Goal: Task Accomplishment & Management: Use online tool/utility

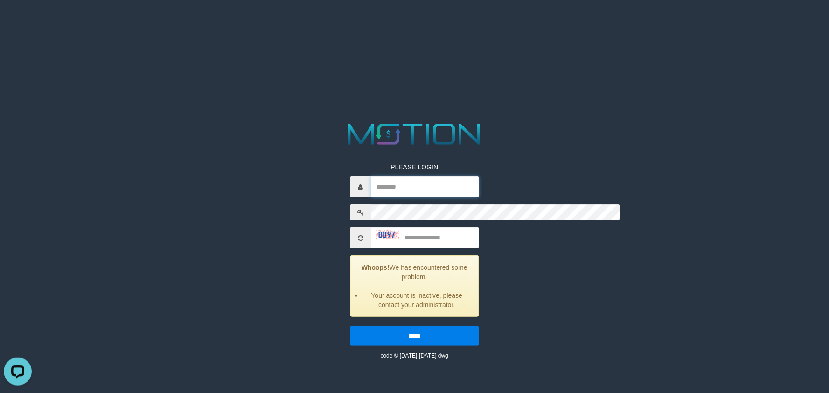
click at [371, 176] on input "text" at bounding box center [425, 186] width 108 height 21
click at [246, 141] on div "PLEASE LOGIN Whoops! We has encountered some problem. Your account is inactive,…" at bounding box center [414, 240] width 429 height 240
click at [371, 176] on input "text" at bounding box center [425, 186] width 108 height 21
paste input "*******"
type input "*******"
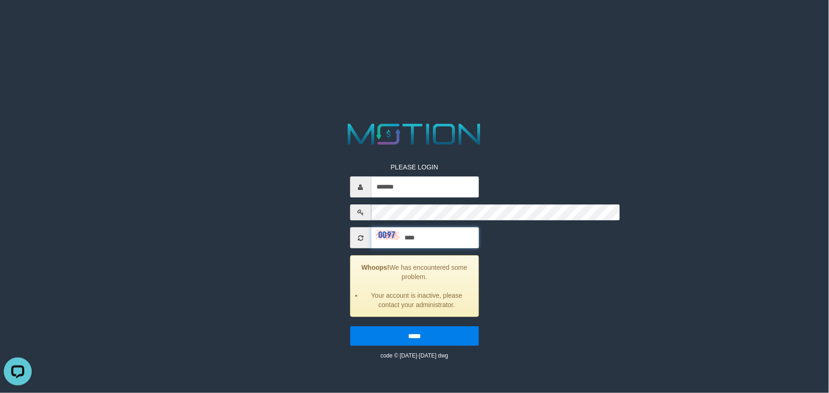
type input "****"
click at [350, 326] on input "*****" at bounding box center [414, 336] width 129 height 20
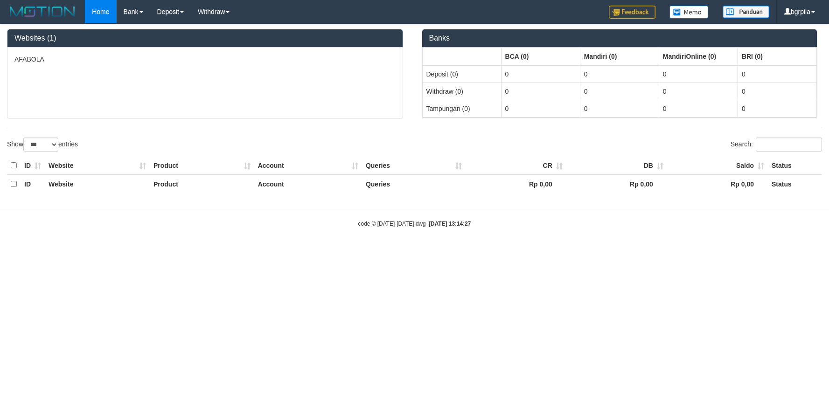
select select "***"
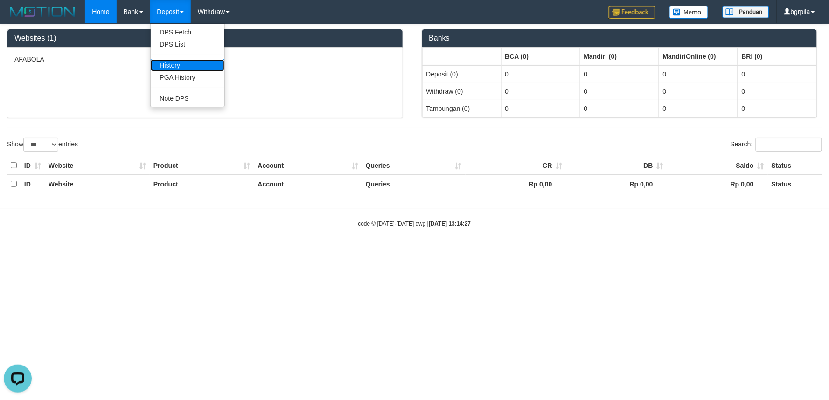
click at [171, 64] on link "History" at bounding box center [188, 65] width 74 height 12
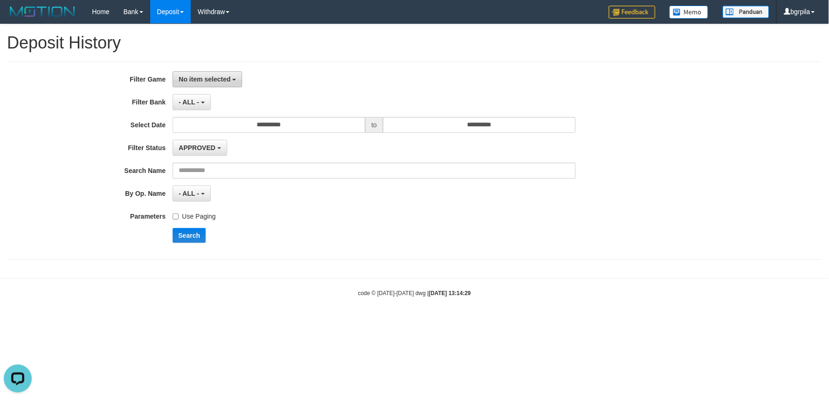
click at [190, 73] on button "No item selected" at bounding box center [208, 79] width 70 height 16
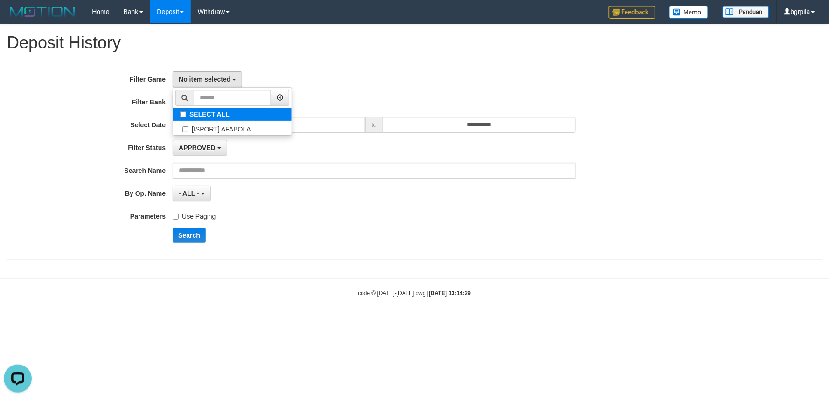
select select "****"
click at [265, 212] on div "Use Paging" at bounding box center [374, 215] width 403 height 13
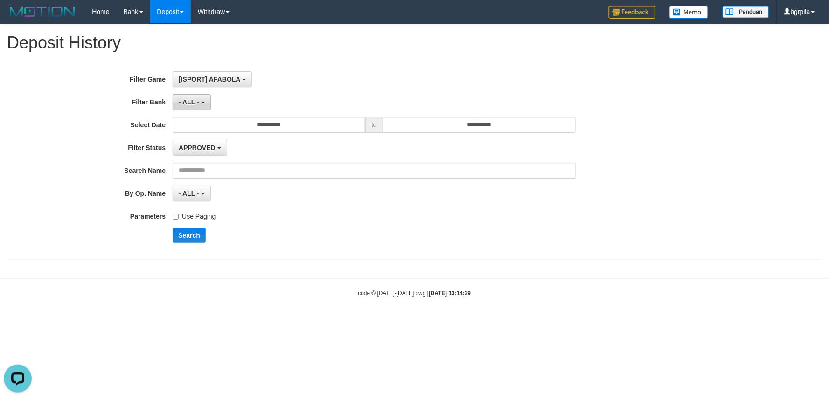
click at [202, 102] on b "button" at bounding box center [203, 103] width 4 height 2
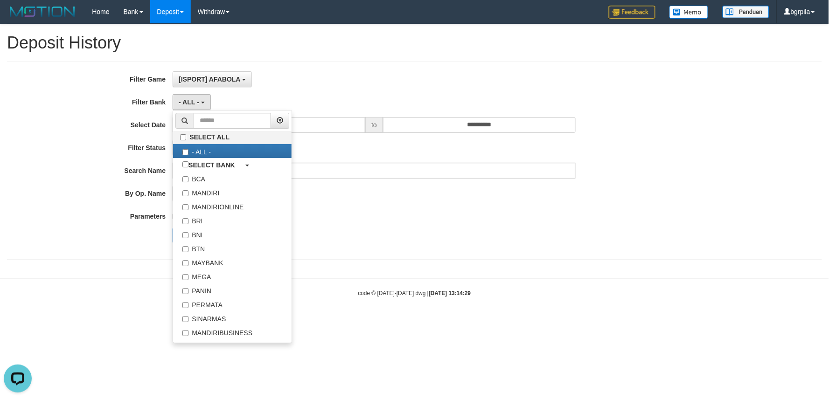
click at [395, 277] on body "Toggle navigation Home Bank Account List Load By Website Group [ISPORT] AFABOLA…" at bounding box center [414, 160] width 829 height 321
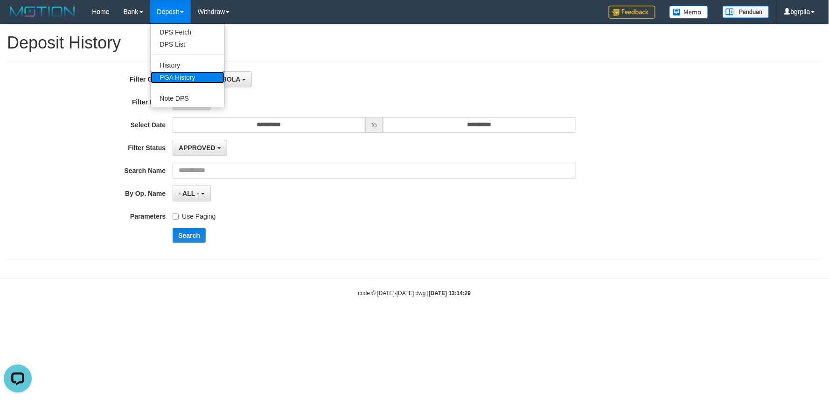
click at [195, 74] on link "PGA History" at bounding box center [188, 77] width 74 height 12
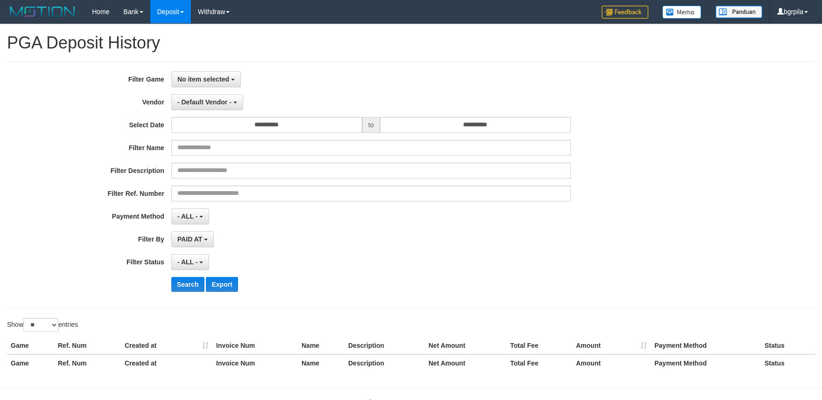
select select
select select "**"
click at [219, 80] on span "No item selected" at bounding box center [203, 79] width 52 height 7
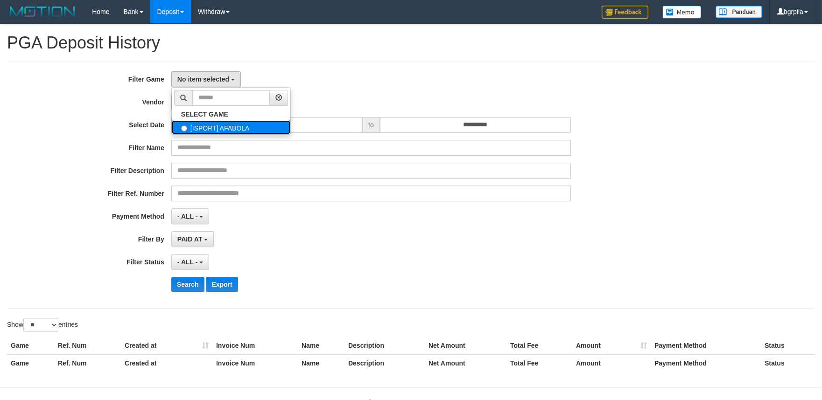
click at [207, 127] on label "[ISPORT] AFABOLA" at bounding box center [231, 127] width 119 height 14
select select "****"
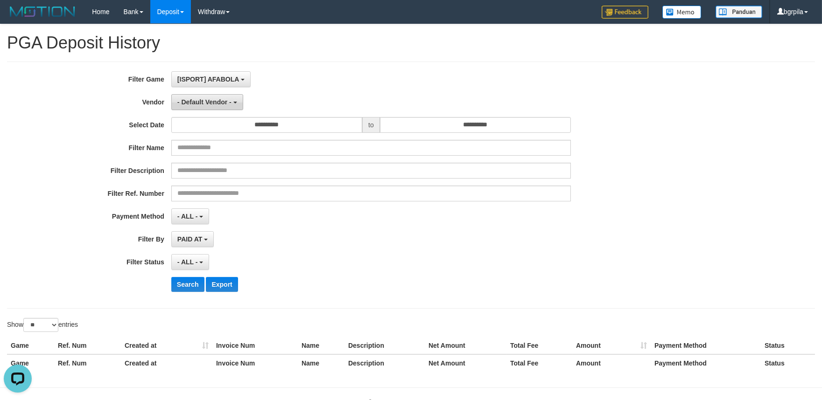
click at [222, 107] on button "- Default Vendor -" at bounding box center [207, 102] width 72 height 16
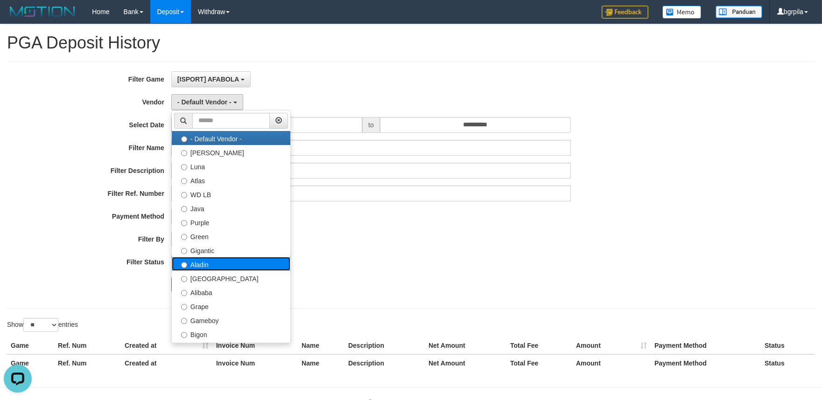
click at [213, 265] on label "Aladin" at bounding box center [231, 264] width 119 height 14
select select "**********"
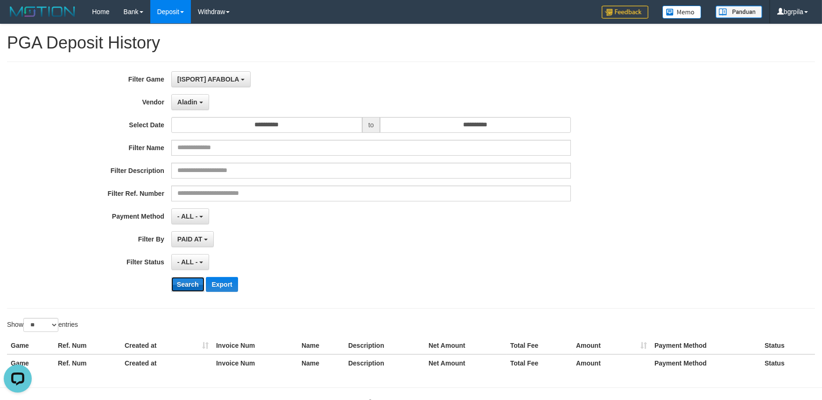
click at [188, 285] on button "Search" at bounding box center [187, 284] width 33 height 15
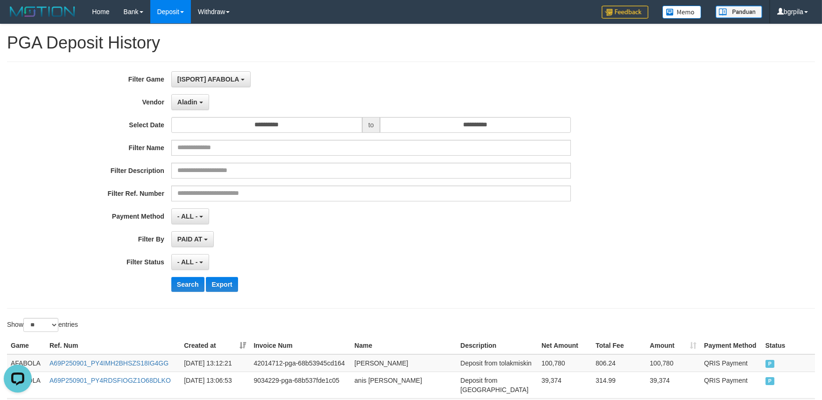
click at [240, 342] on th "Created at" at bounding box center [215, 345] width 70 height 17
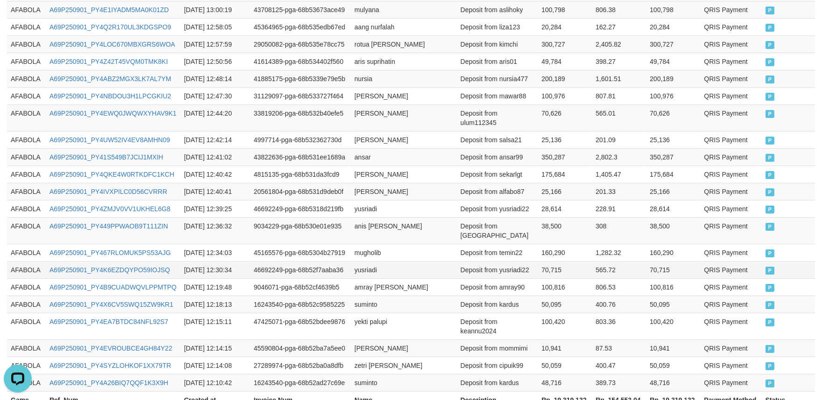
scroll to position [497, 0]
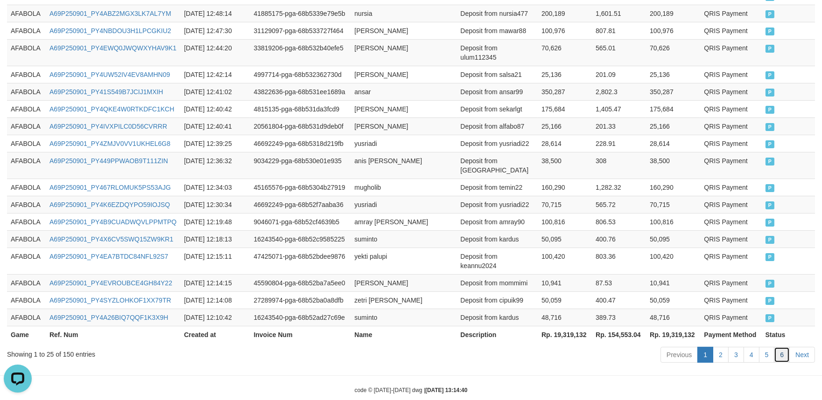
click at [786, 347] on link "6" at bounding box center [782, 355] width 16 height 16
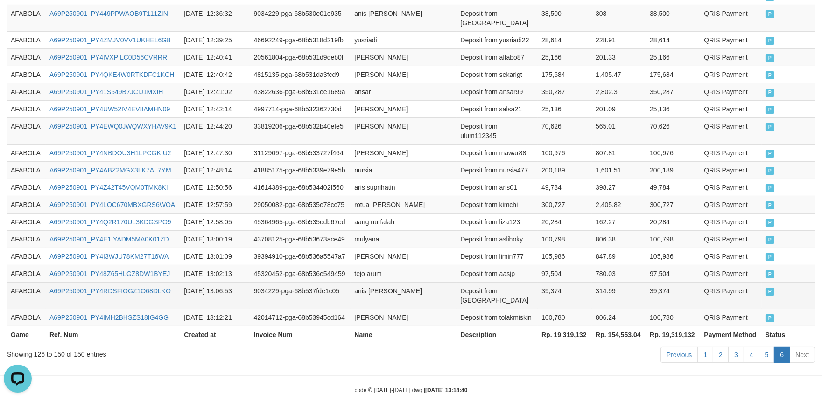
click at [574, 286] on td "39,374" at bounding box center [565, 295] width 54 height 27
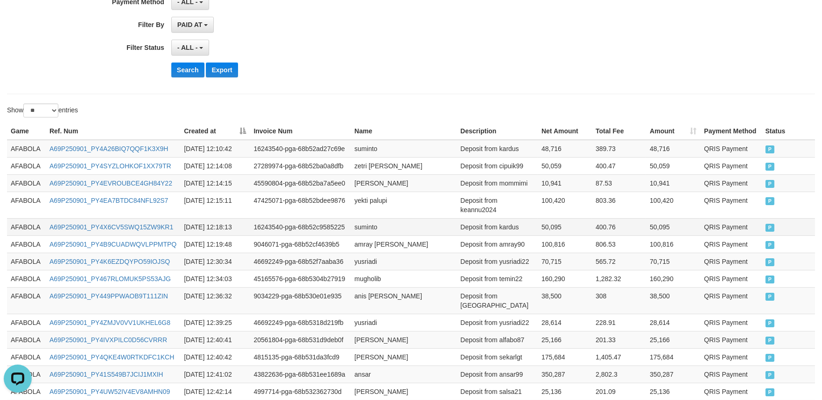
click at [22, 223] on td "AFABOLA" at bounding box center [26, 226] width 39 height 17
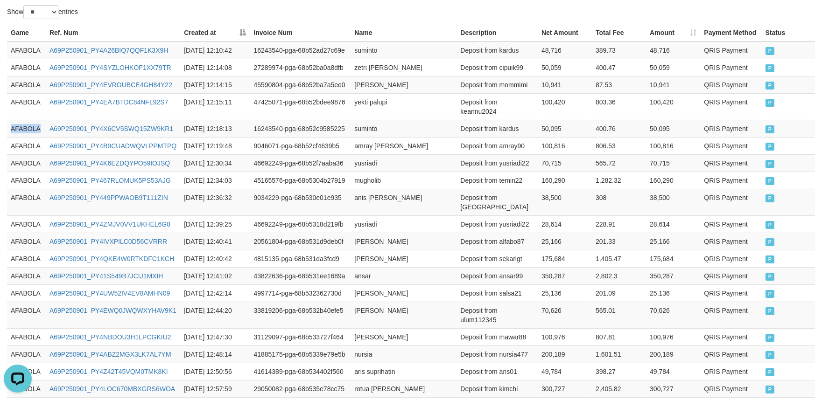
scroll to position [474, 0]
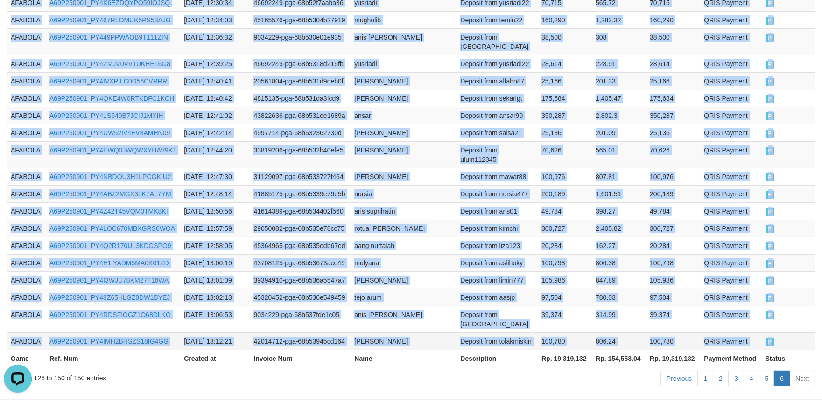
click at [776, 333] on td "P" at bounding box center [788, 341] width 53 height 17
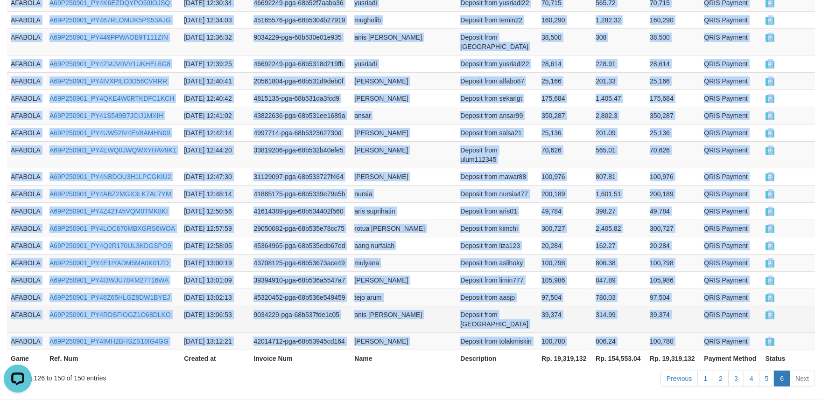
copy tbody "AFABOLA A69P250901_PY4X6CV5SWQ15ZW9KR1 2025-09-01 12:18:13 16243540-pga-68b52c9…"
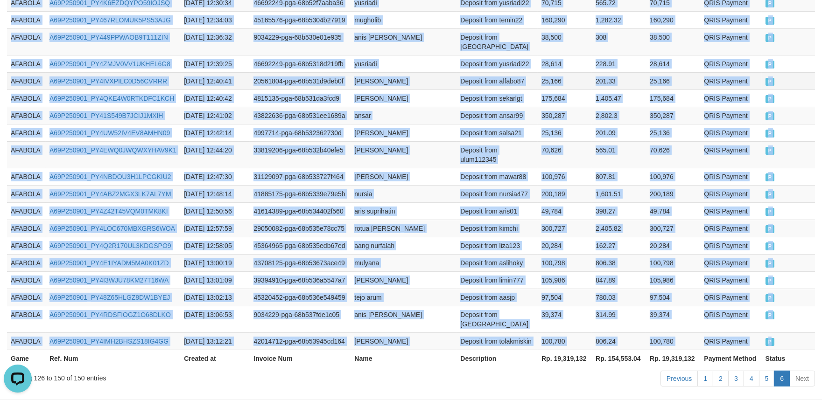
click at [322, 72] on td "20561804-pga-68b531d9deb0f" at bounding box center [300, 80] width 101 height 17
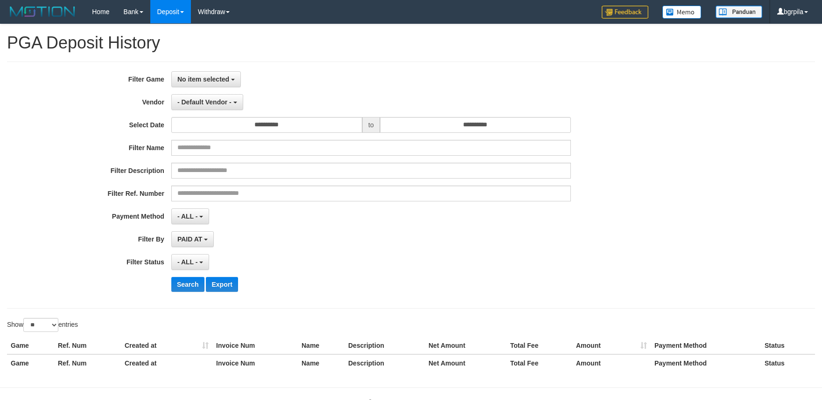
select select
select select "**"
click at [317, 75] on div "No item selected SELECT GAME [ISPORT] AFABOLA" at bounding box center [370, 79] width 399 height 16
click at [198, 76] on span "No item selected" at bounding box center [203, 79] width 52 height 7
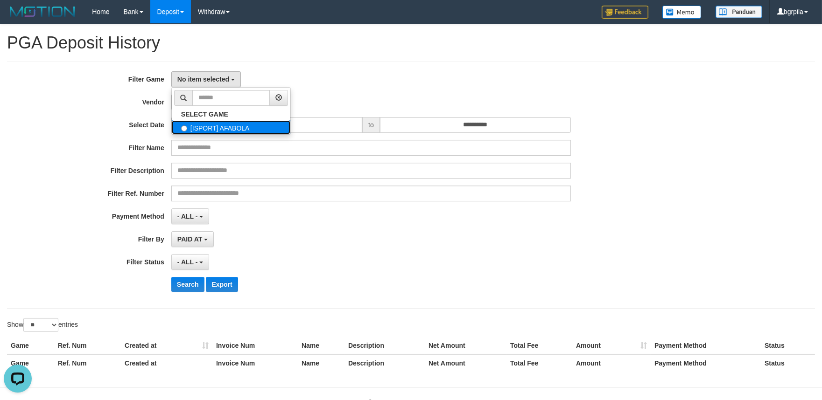
click at [221, 126] on label "[ISPORT] AFABOLA" at bounding box center [231, 127] width 119 height 14
select select "****"
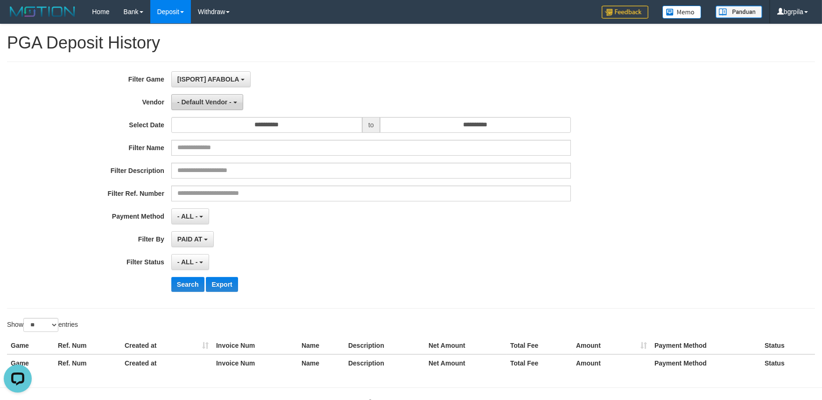
scroll to position [8, 0]
click at [218, 105] on span "- Default Vendor -" at bounding box center [204, 101] width 54 height 7
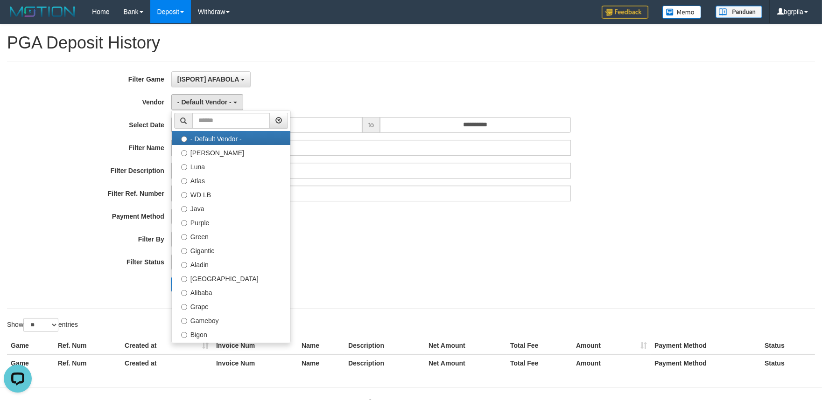
click at [418, 90] on div "**********" at bounding box center [342, 185] width 685 height 228
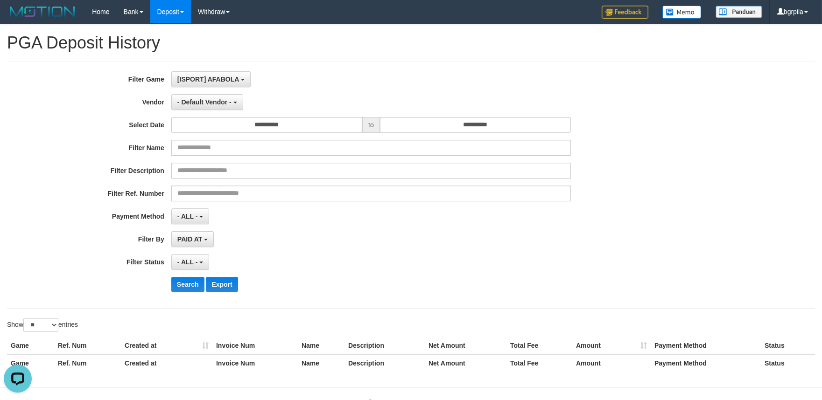
drag, startPoint x: 570, startPoint y: 267, endPoint x: 616, endPoint y: 277, distance: 47.1
click at [573, 267] on div "**********" at bounding box center [342, 262] width 685 height 16
click at [12, 378] on div "Open LiveChat chat widget" at bounding box center [18, 378] width 16 height 16
drag, startPoint x: 314, startPoint y: 73, endPoint x: 302, endPoint y: 77, distance: 12.6
click at [314, 75] on div "[ISPORT] AFABOLA SELECT GAME [ISPORT] AFABOLA" at bounding box center [370, 79] width 399 height 16
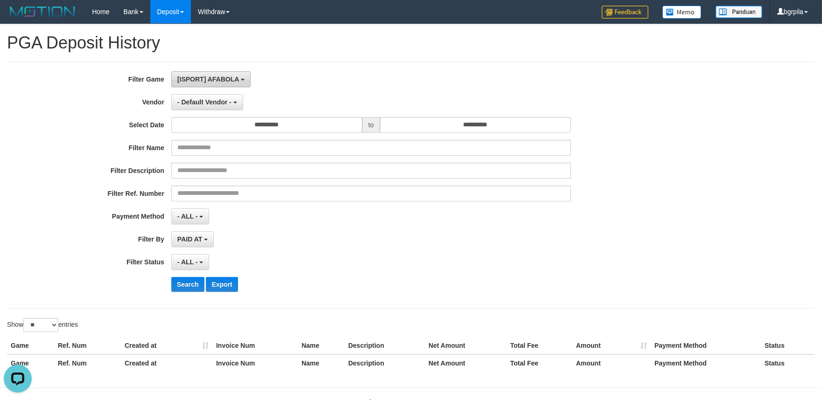
click at [222, 79] on span "[ISPORT] AFABOLA" at bounding box center [208, 79] width 62 height 7
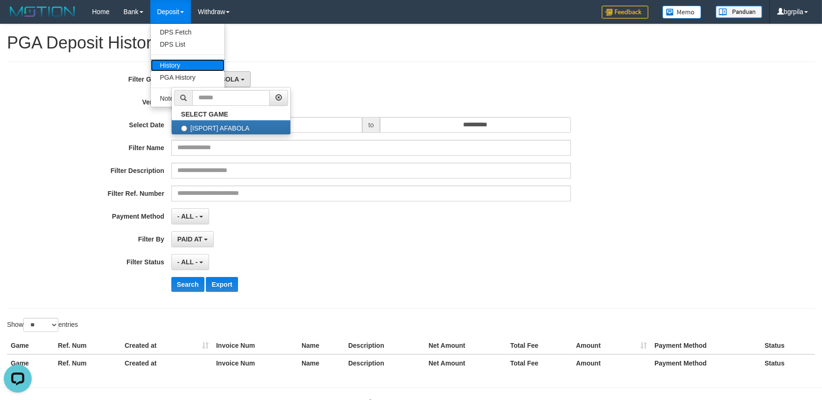
click at [169, 64] on link "History" at bounding box center [188, 65] width 74 height 12
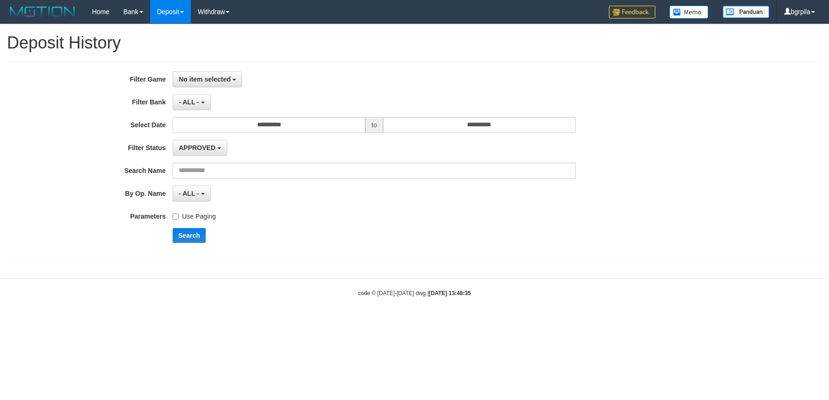
select select
click at [172, 73] on link "PGA History" at bounding box center [188, 77] width 74 height 12
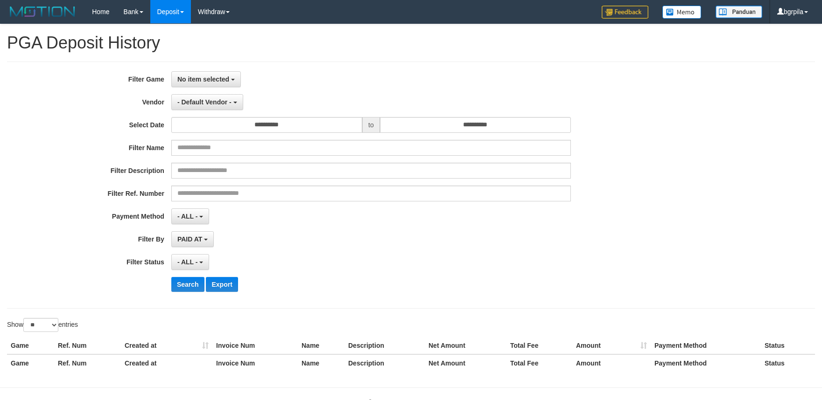
select select
select select "**"
click at [207, 78] on span "No item selected" at bounding box center [203, 79] width 52 height 7
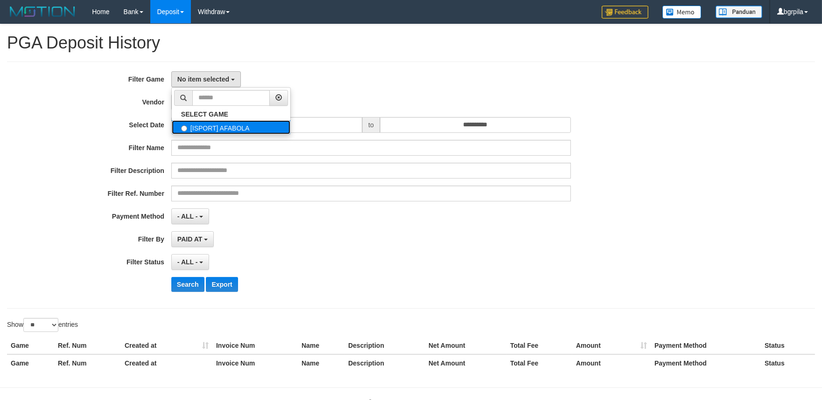
click at [213, 124] on label "[ISPORT] AFABOLA" at bounding box center [231, 127] width 119 height 14
select select "****"
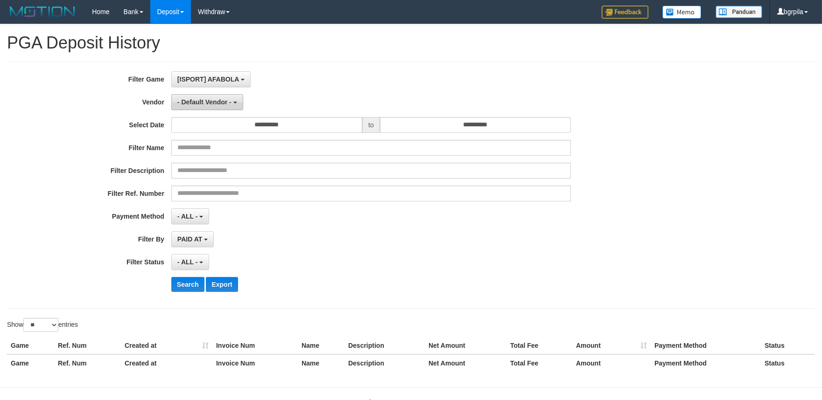
click at [214, 105] on button "- Default Vendor -" at bounding box center [207, 102] width 72 height 16
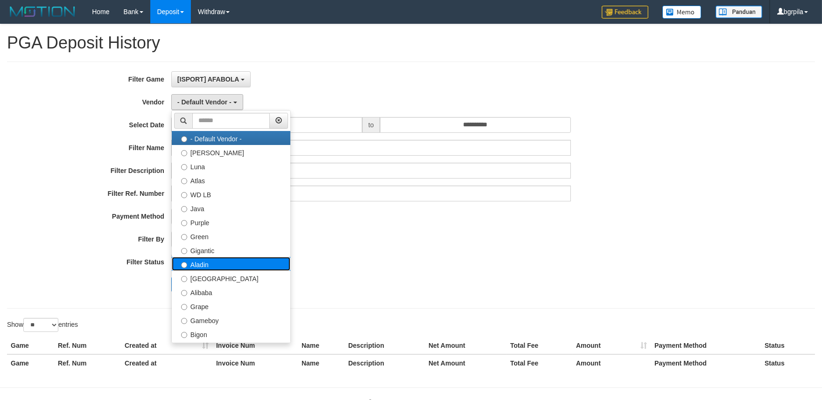
click at [213, 262] on label "Aladin" at bounding box center [231, 264] width 119 height 14
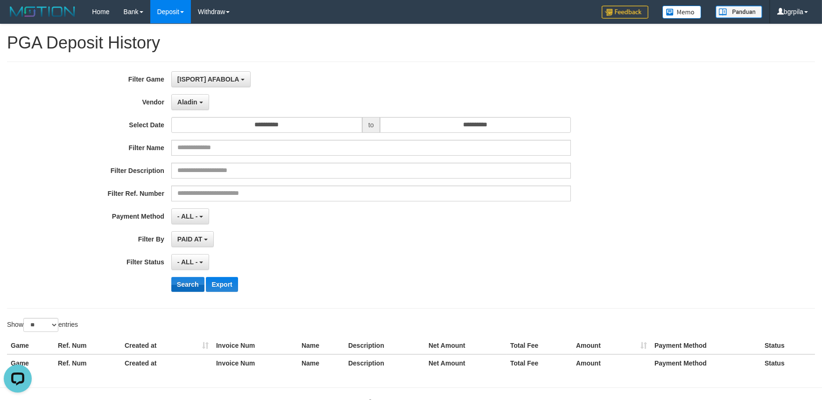
scroll to position [0, 0]
click at [182, 282] on button "Search" at bounding box center [187, 284] width 33 height 15
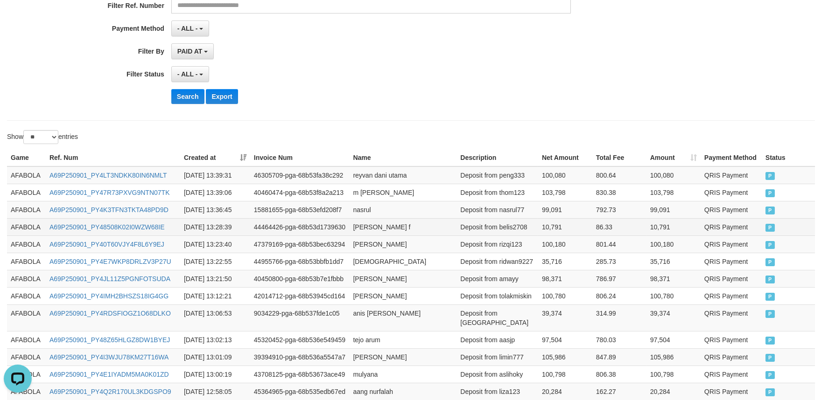
scroll to position [207, 0]
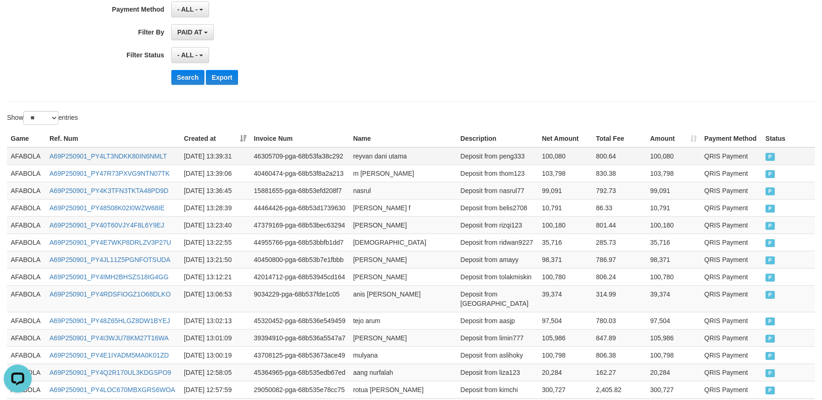
drag, startPoint x: 245, startPoint y: 141, endPoint x: 361, endPoint y: 155, distance: 117.5
click at [245, 141] on th "Created at" at bounding box center [215, 138] width 70 height 17
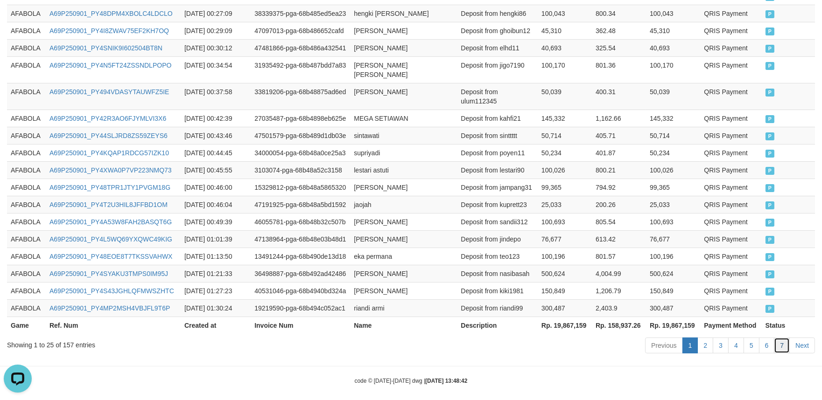
click at [781, 338] on link "7" at bounding box center [782, 346] width 16 height 16
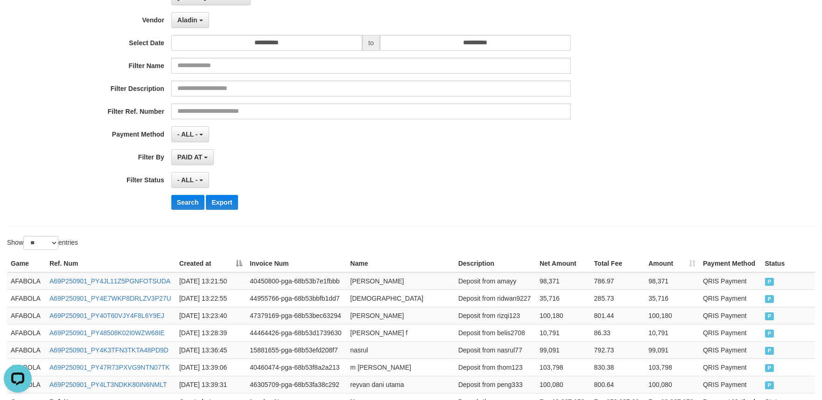
scroll to position [0, 0]
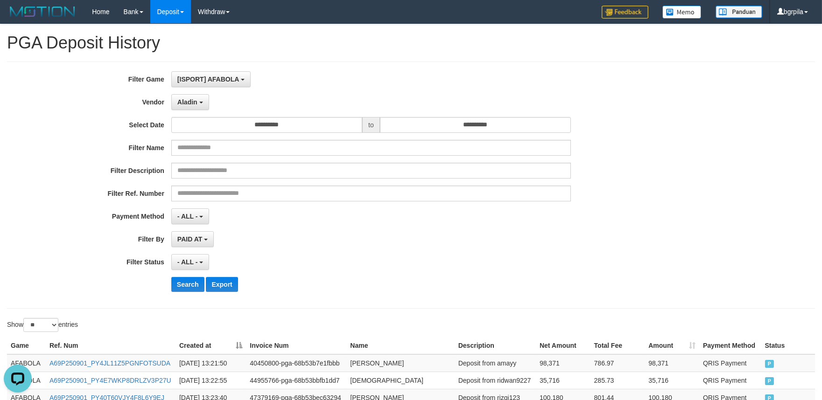
click at [571, 229] on div "**********" at bounding box center [342, 185] width 685 height 228
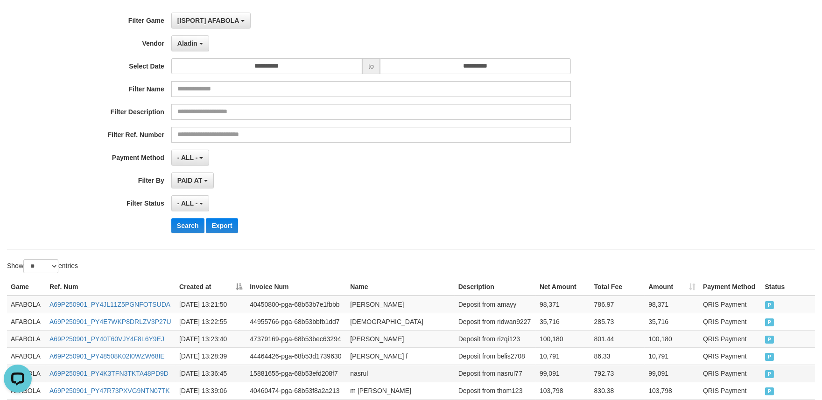
scroll to position [168, 0]
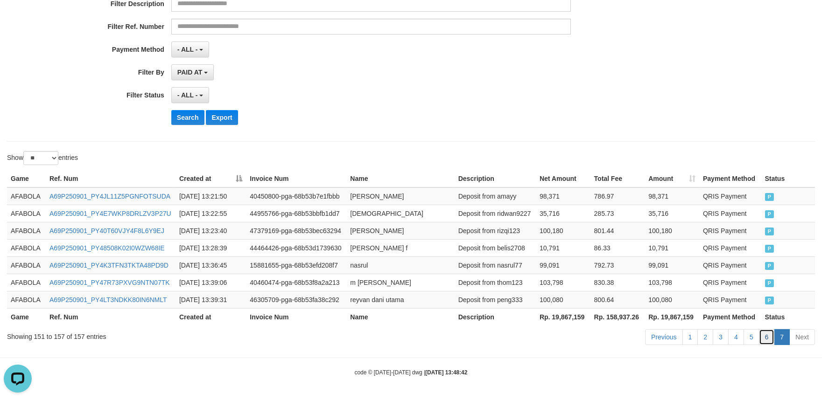
click at [768, 338] on link "6" at bounding box center [767, 337] width 16 height 16
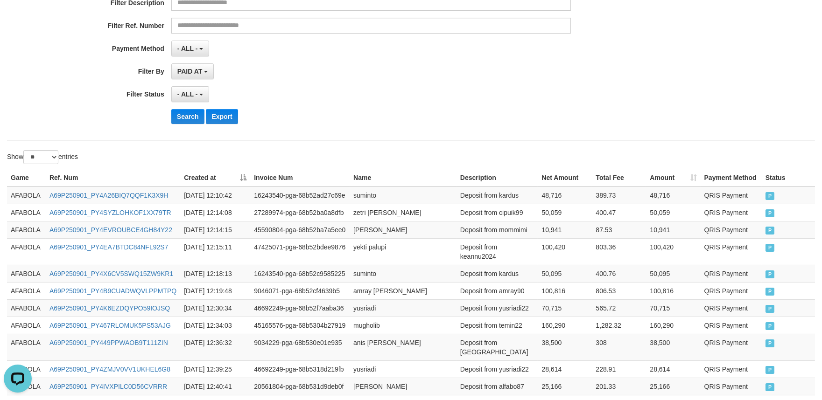
scroll to position [497, 0]
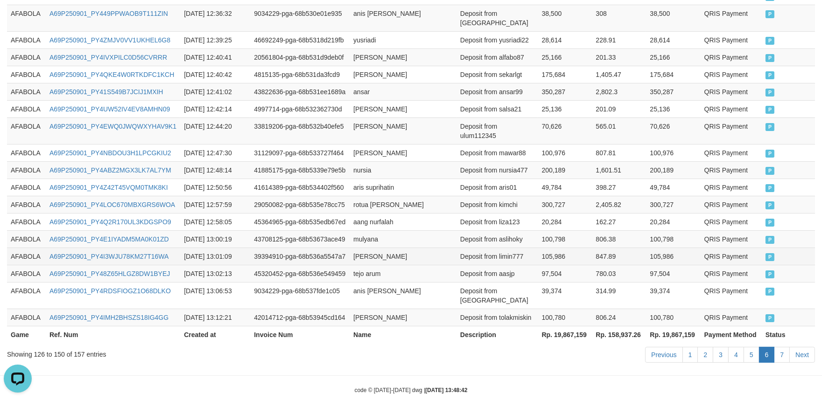
click at [594, 248] on td "847.89" at bounding box center [619, 256] width 54 height 17
click at [783, 347] on link "7" at bounding box center [782, 355] width 16 height 16
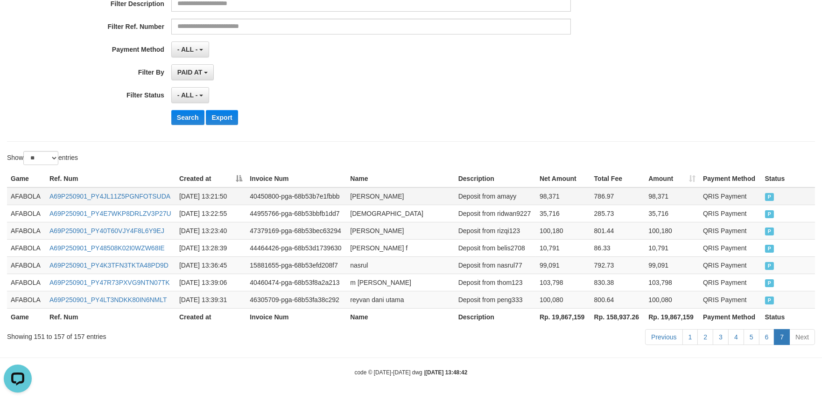
click at [16, 198] on td "AFABOLA" at bounding box center [26, 197] width 39 height 18
drag, startPoint x: 16, startPoint y: 198, endPoint x: 601, endPoint y: 261, distance: 587.7
click at [40, 197] on td "AFABOLA" at bounding box center [26, 197] width 39 height 18
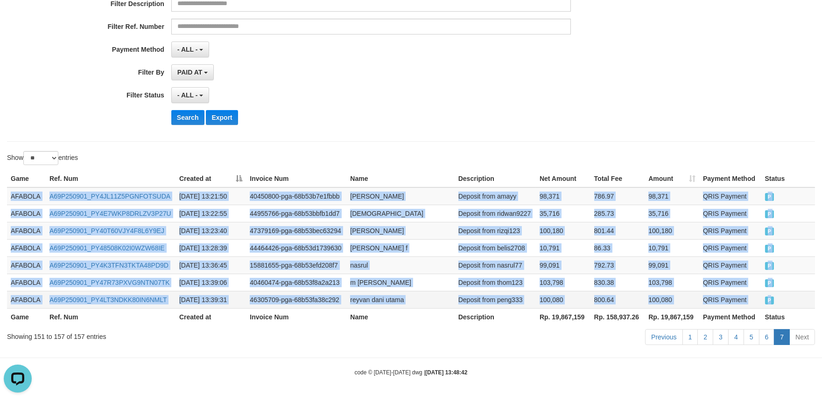
click at [778, 296] on td "P" at bounding box center [788, 299] width 54 height 17
copy tbody "AFABOLA A69P250901_PY4JL11Z5PGNFOTSUDA 2025-09-01 13:21:50 40450800-pga-68b53b7…"
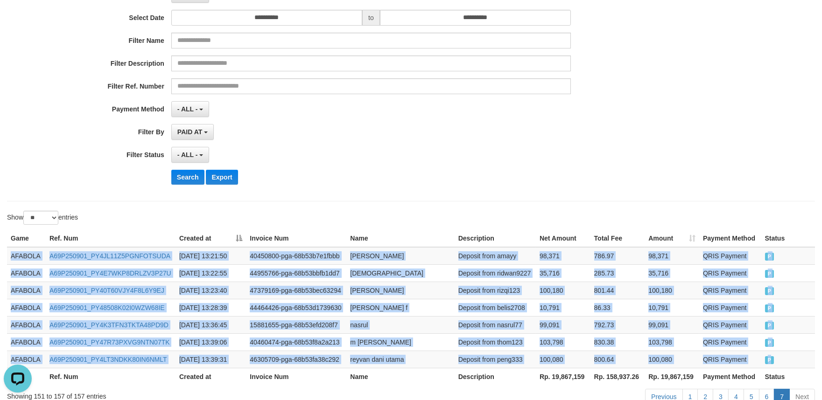
scroll to position [12, 0]
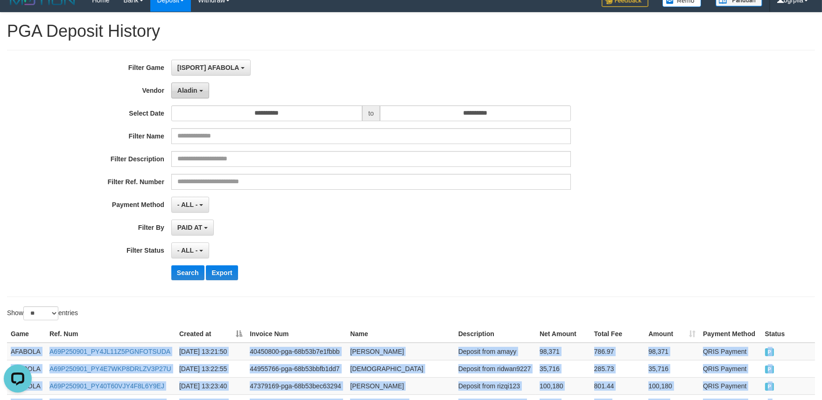
click at [201, 90] on b "button" at bounding box center [201, 91] width 4 height 2
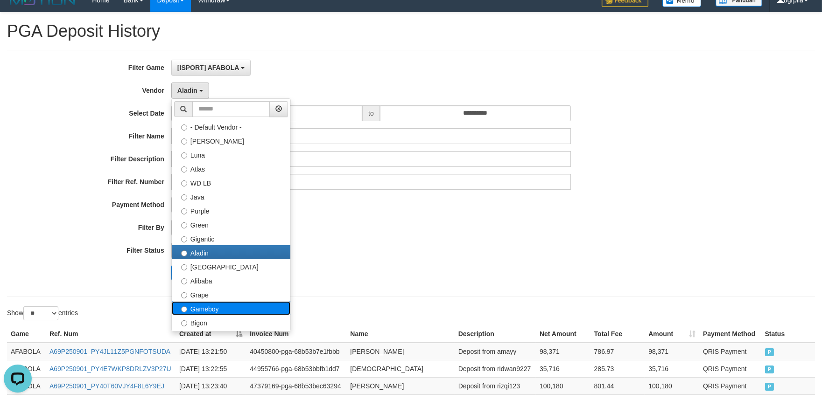
click at [246, 302] on label "Gameboy" at bounding box center [231, 308] width 119 height 14
select select "**********"
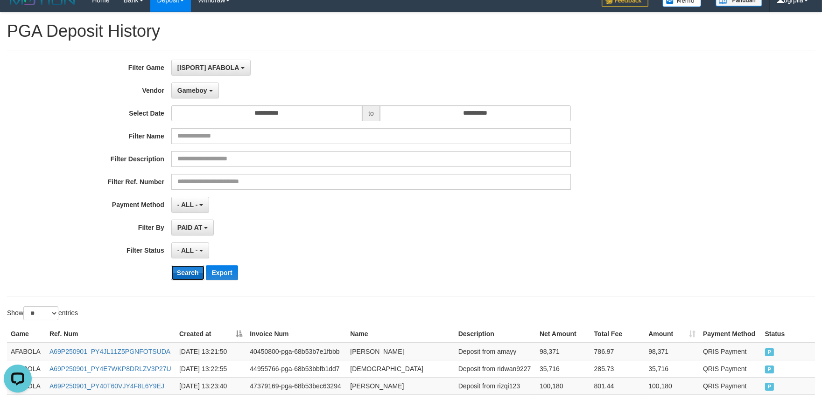
click at [181, 272] on button "Search" at bounding box center [187, 273] width 33 height 15
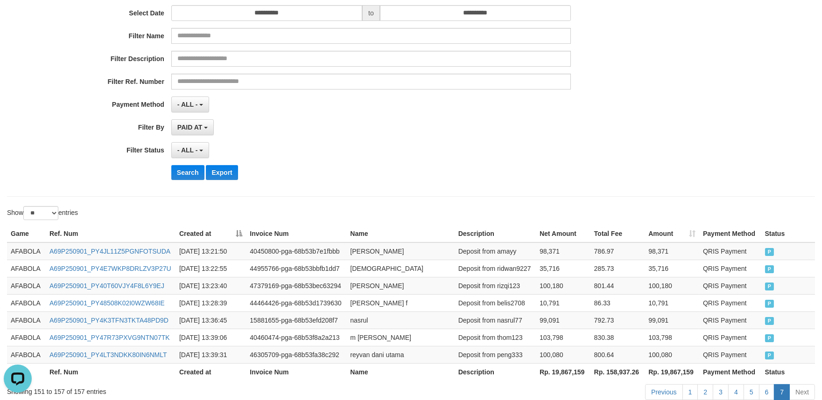
scroll to position [12, 0]
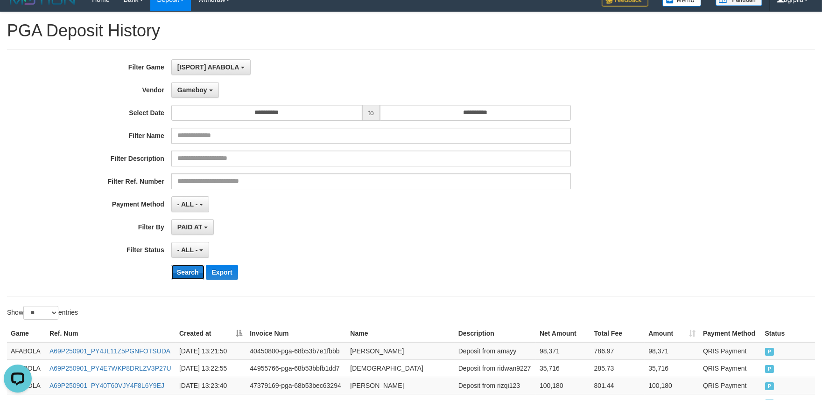
click at [182, 267] on button "Search" at bounding box center [187, 272] width 33 height 15
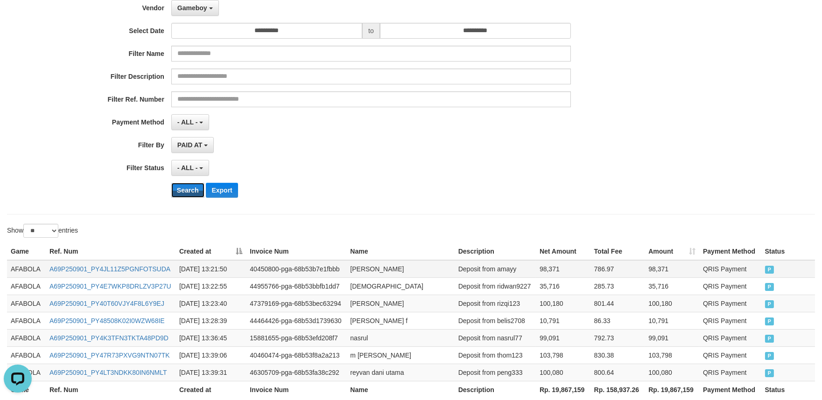
scroll to position [0, 0]
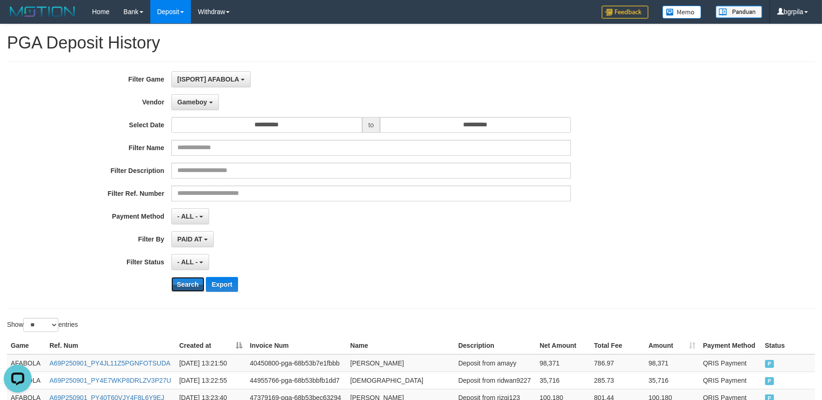
drag, startPoint x: 184, startPoint y: 282, endPoint x: 463, endPoint y: 201, distance: 290.6
click at [184, 283] on button "Search" at bounding box center [187, 284] width 33 height 15
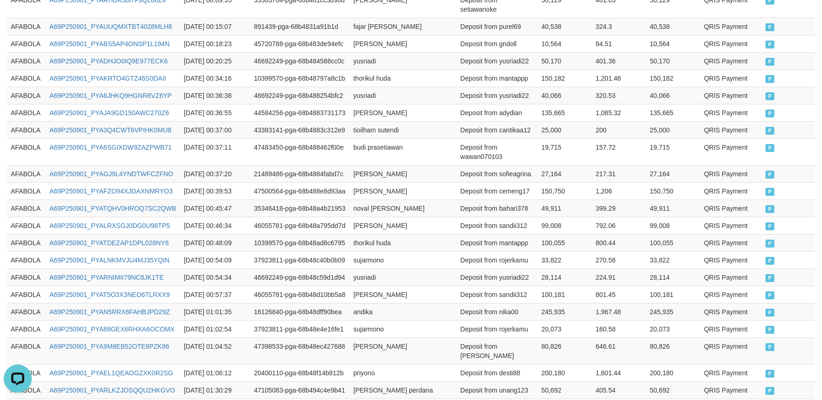
scroll to position [507, 0]
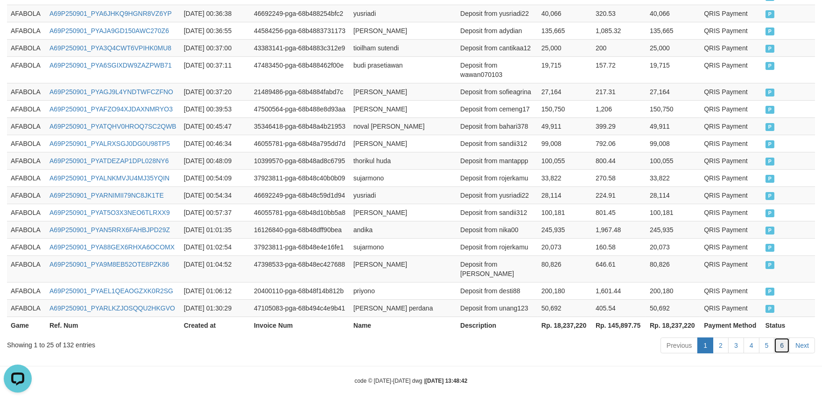
click at [777, 338] on link "6" at bounding box center [782, 346] width 16 height 16
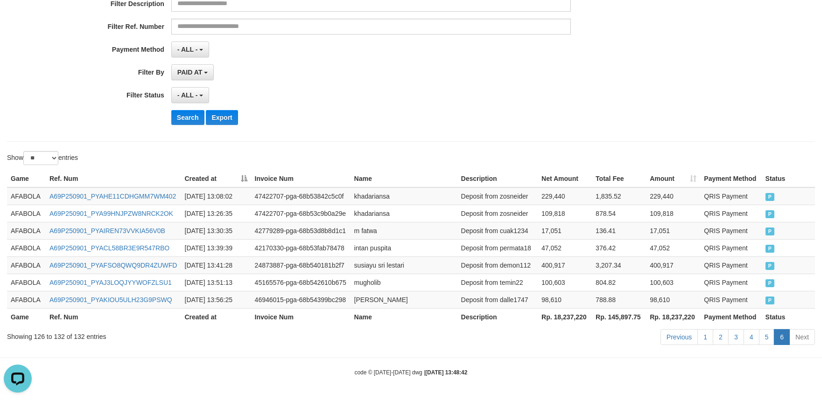
scroll to position [168, 0]
drag, startPoint x: 765, startPoint y: 337, endPoint x: 752, endPoint y: 329, distance: 15.0
click at [765, 337] on link "5" at bounding box center [767, 337] width 16 height 16
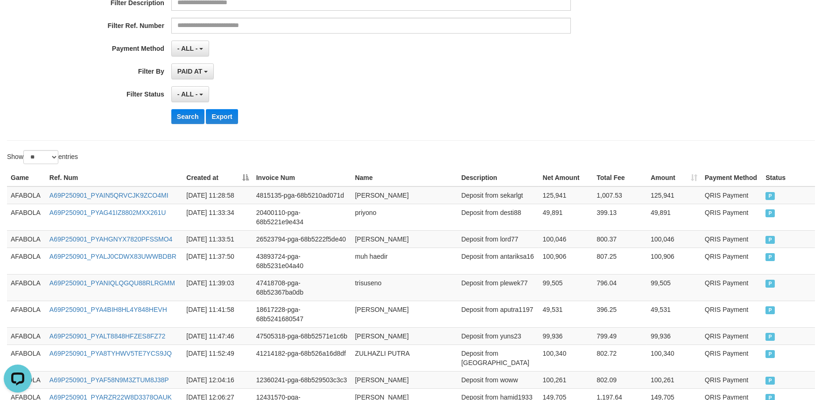
scroll to position [507, 0]
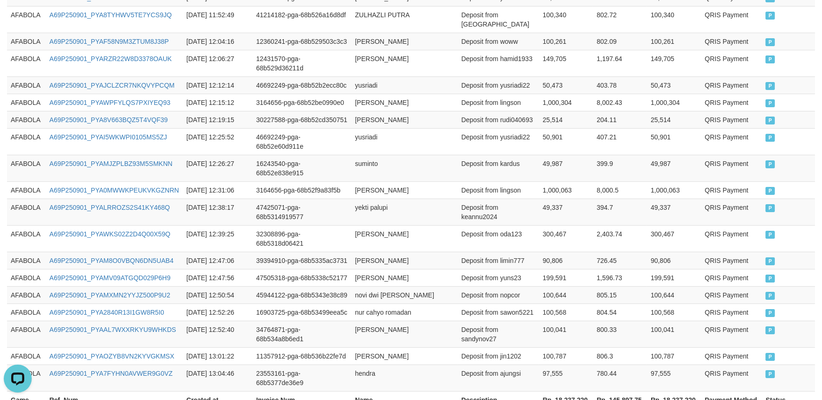
click at [557, 348] on td "100,787" at bounding box center [566, 356] width 54 height 17
click at [16, 111] on td "AFABOLA" at bounding box center [26, 119] width 39 height 17
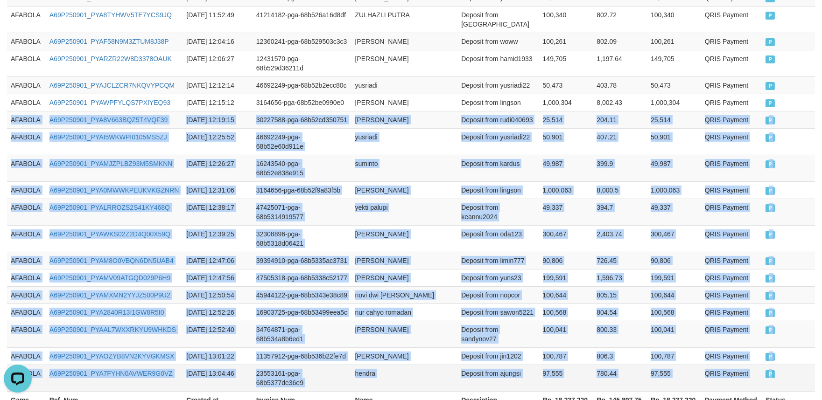
click at [786, 365] on td "P" at bounding box center [788, 378] width 53 height 27
copy tbody "AFABOLA A69P250901_PYA8V663BQZ5T4VQF39 2025-09-01 12:19:15 30227588-pga-68b52cd…"
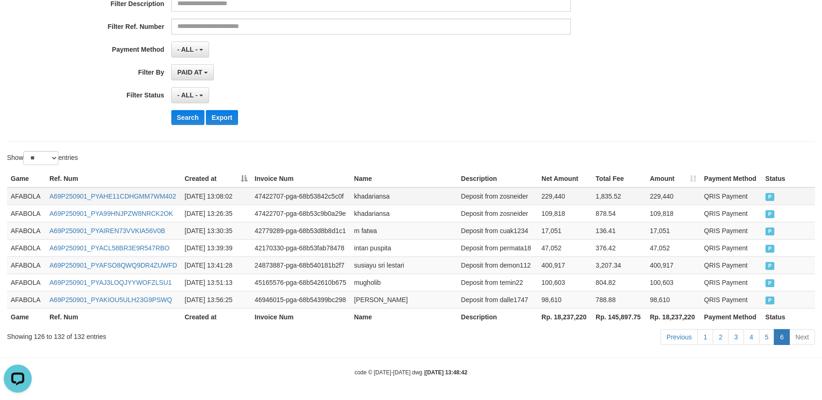
click at [17, 198] on td "AFABOLA" at bounding box center [26, 197] width 39 height 18
drag, startPoint x: 18, startPoint y: 198, endPoint x: 49, endPoint y: 200, distance: 31.8
click at [36, 198] on td "AFABOLA" at bounding box center [26, 197] width 39 height 18
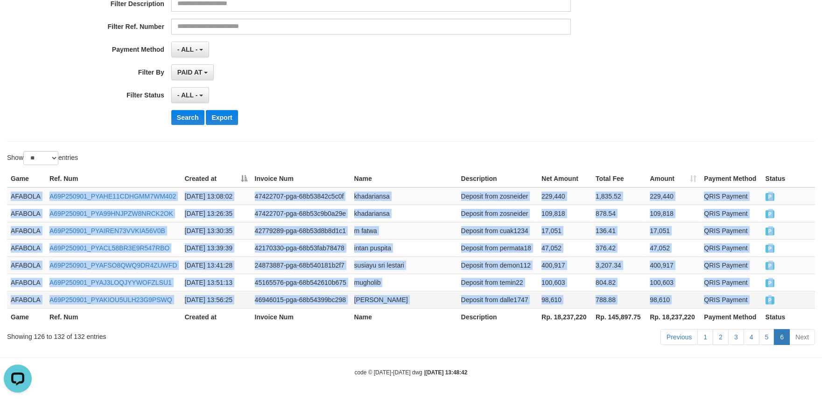
click at [795, 298] on td "P" at bounding box center [788, 299] width 53 height 17
copy tbody "AFABOLA A69P250901_PYAHE11CDHGMM7WM402 2025-09-01 13:08:02 47422707-pga-68b5384…"
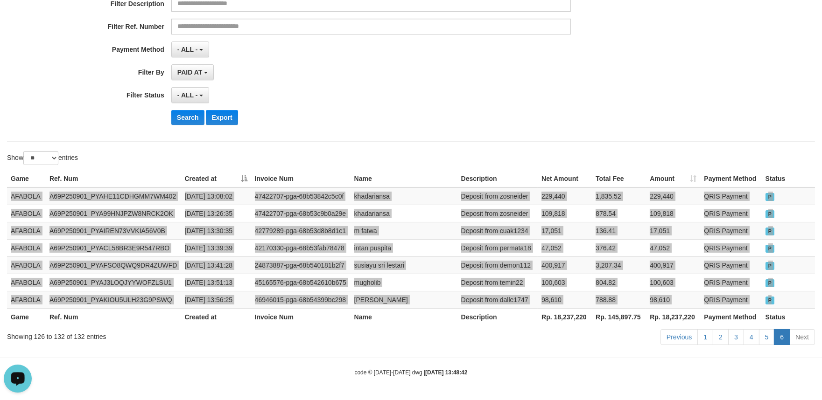
drag, startPoint x: 19, startPoint y: 377, endPoint x: 19, endPoint y: 739, distance: 362.1
click at [19, 377] on icon "Open LiveChat chat widget" at bounding box center [18, 378] width 9 height 6
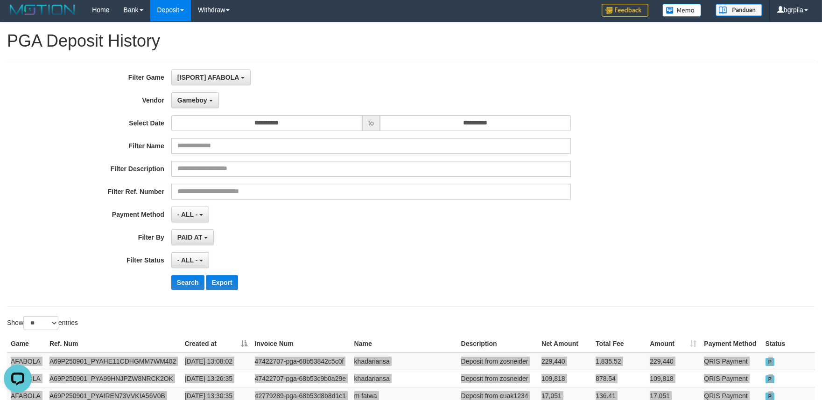
scroll to position [0, 0]
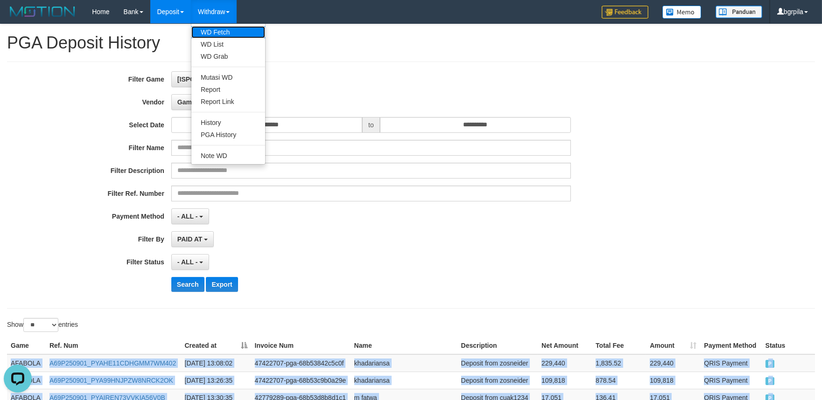
click at [217, 27] on link "WD Fetch" at bounding box center [228, 32] width 74 height 12
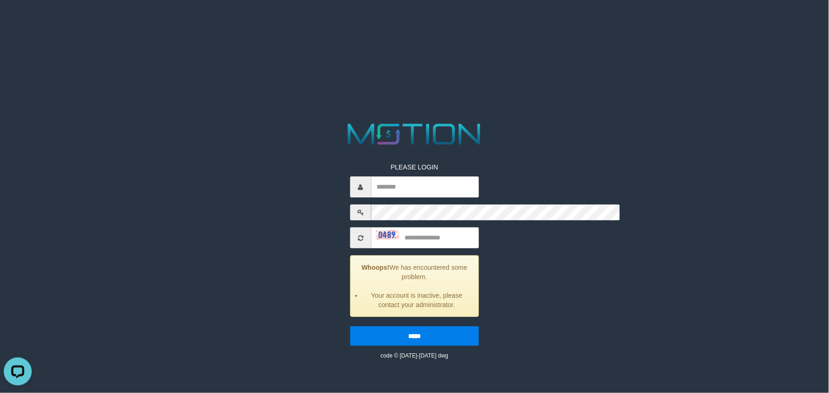
click at [230, 162] on div "PLEASE LOGIN Whoops! We has encountered some problem. Your account is inactive,…" at bounding box center [414, 240] width 429 height 240
click at [413, 176] on input "text" at bounding box center [425, 186] width 108 height 21
paste input "*******"
type input "*******"
type input "****"
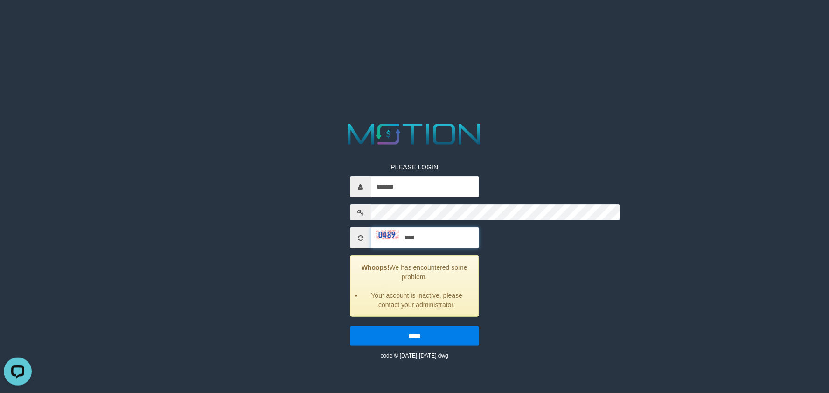
click at [350, 326] on input "*****" at bounding box center [414, 336] width 129 height 20
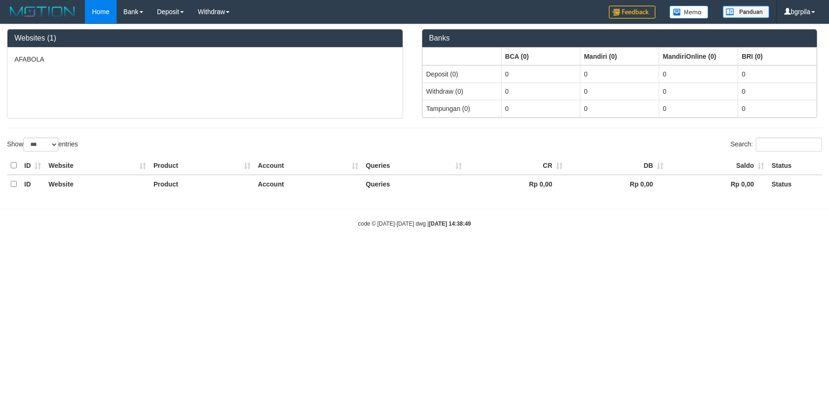
select select "***"
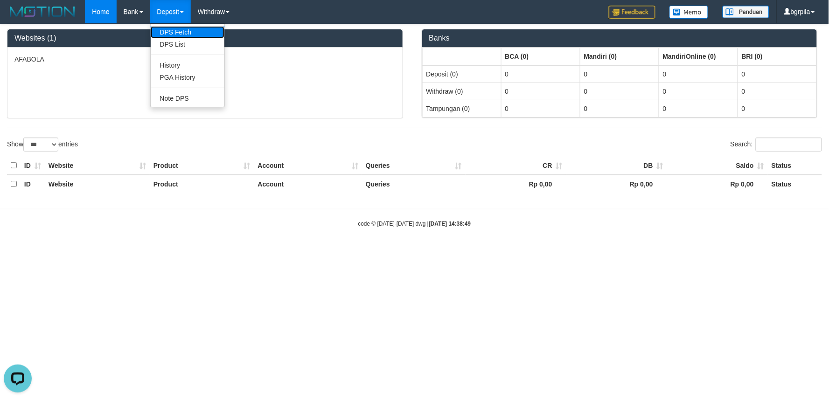
click at [171, 28] on link "DPS Fetch" at bounding box center [188, 32] width 74 height 12
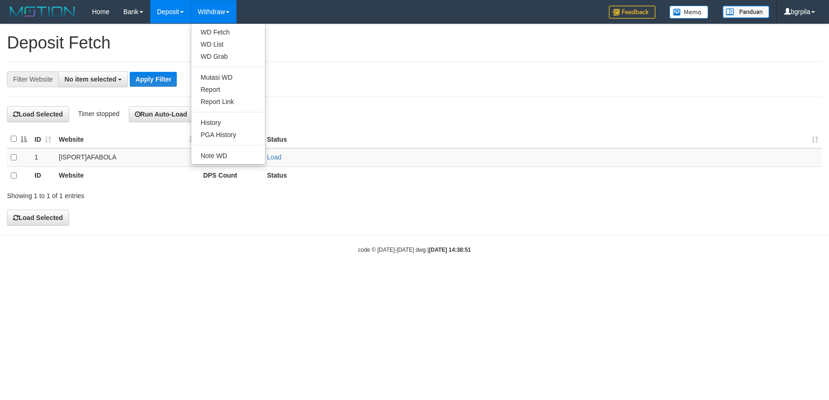
select select
click at [220, 31] on link "WD Fetch" at bounding box center [228, 32] width 74 height 12
select select
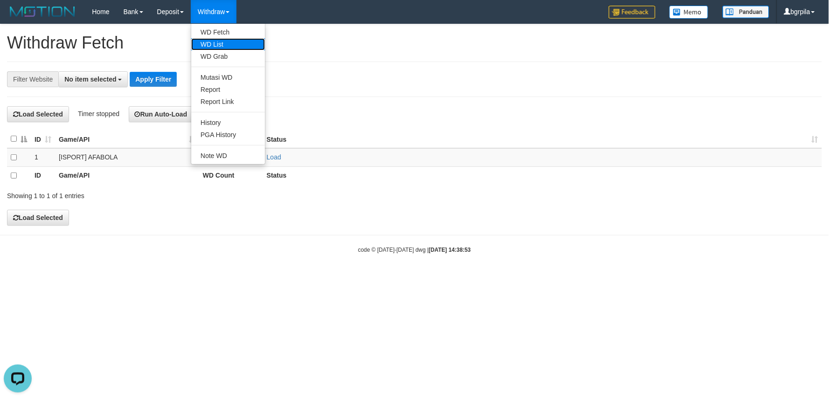
click at [230, 39] on link "WD List" at bounding box center [228, 44] width 74 height 12
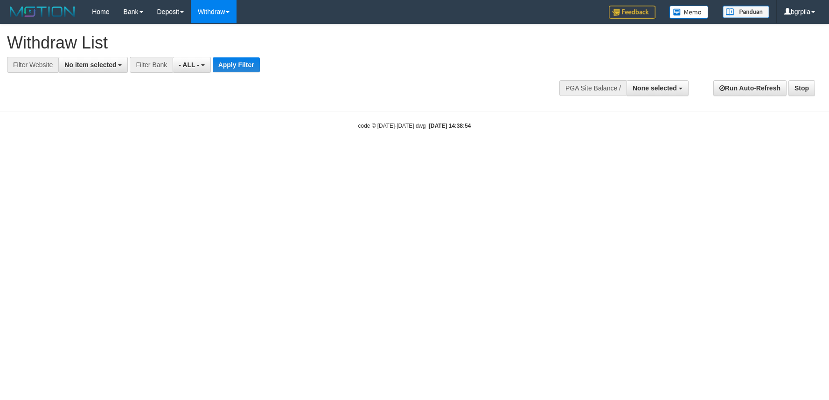
select select
click at [92, 66] on span "No item selected" at bounding box center [90, 64] width 52 height 7
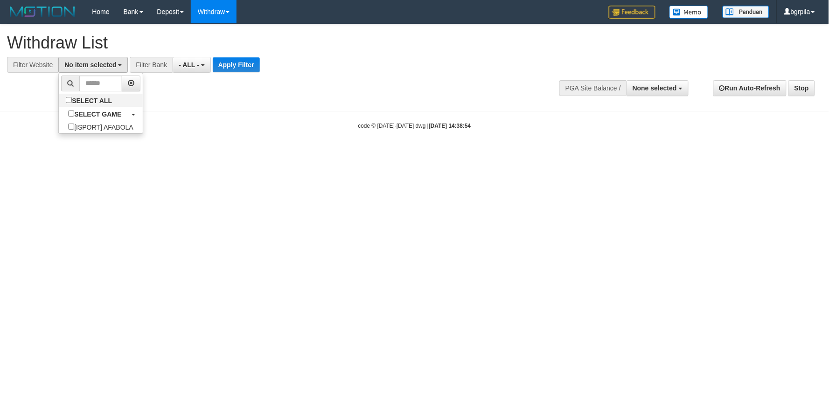
click at [97, 92] on li at bounding box center [101, 83] width 84 height 21
click at [99, 101] on label "SELECT ALL" at bounding box center [90, 100] width 63 height 13
select select "****"
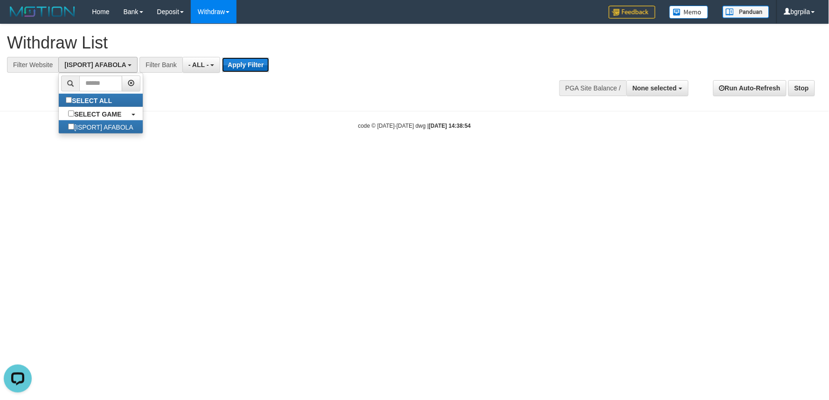
click at [252, 66] on button "Apply Filter" at bounding box center [245, 64] width 47 height 15
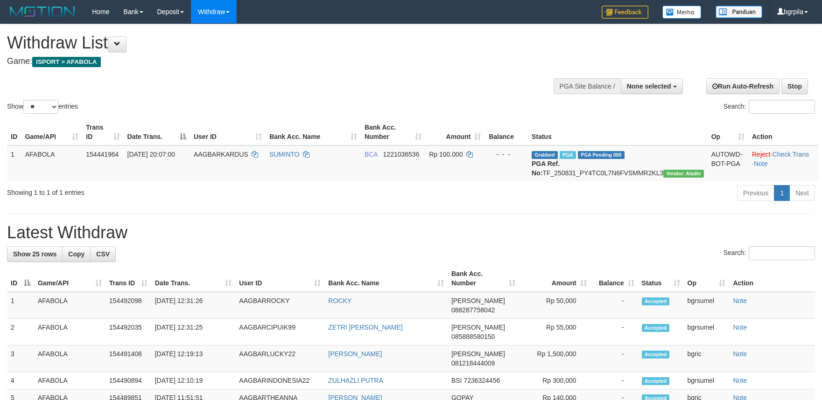
select select
select select "**"
click at [792, 155] on link "Check Trans" at bounding box center [790, 154] width 37 height 7
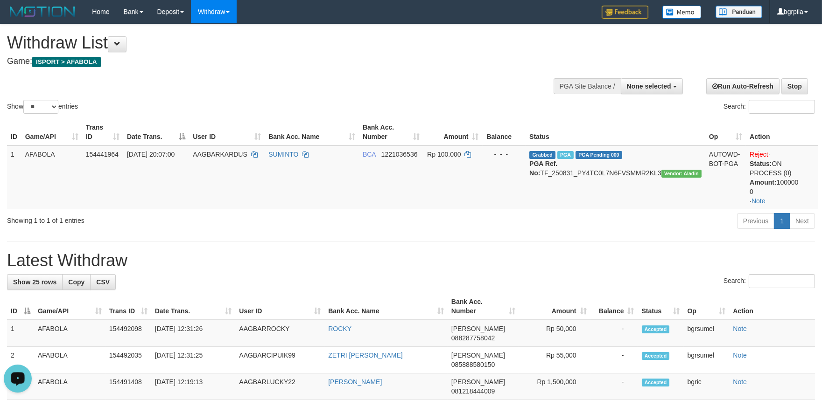
click at [17, 375] on icon "Open LiveChat chat widget" at bounding box center [18, 378] width 9 height 6
